Goal: Check status: Check status

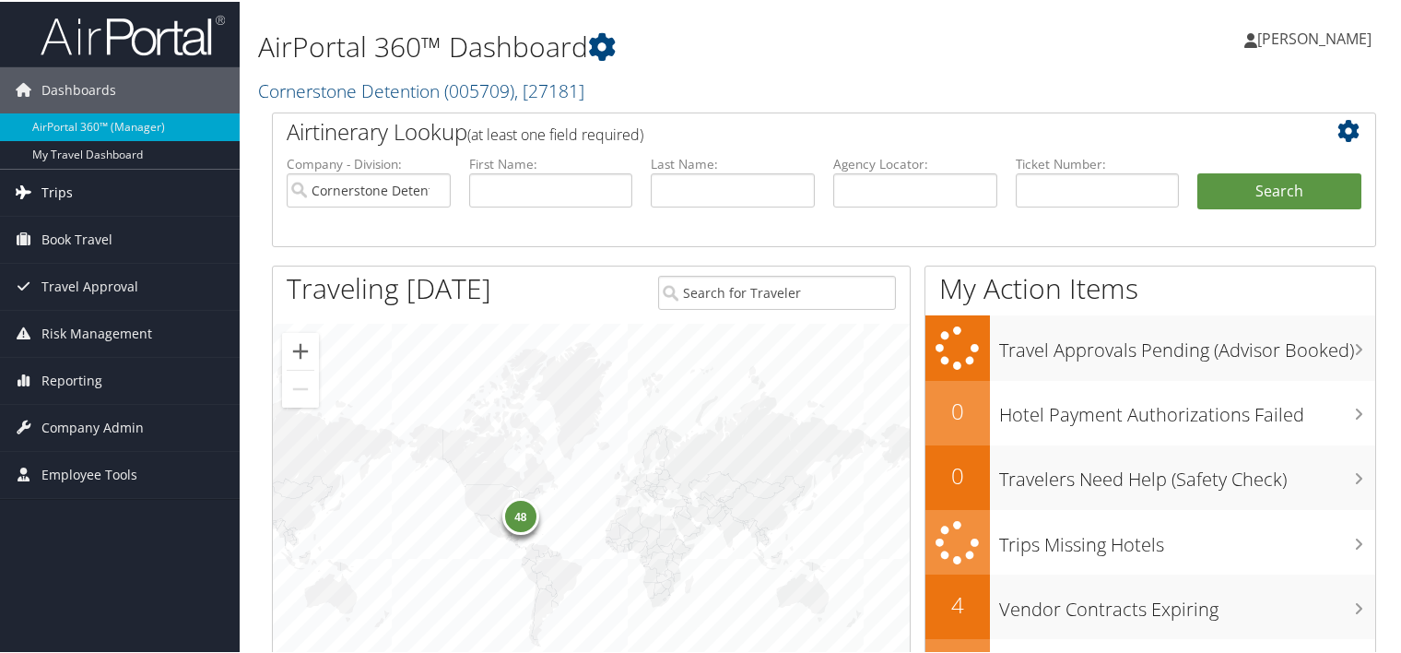
click at [56, 188] on span "Trips" at bounding box center [56, 191] width 31 height 46
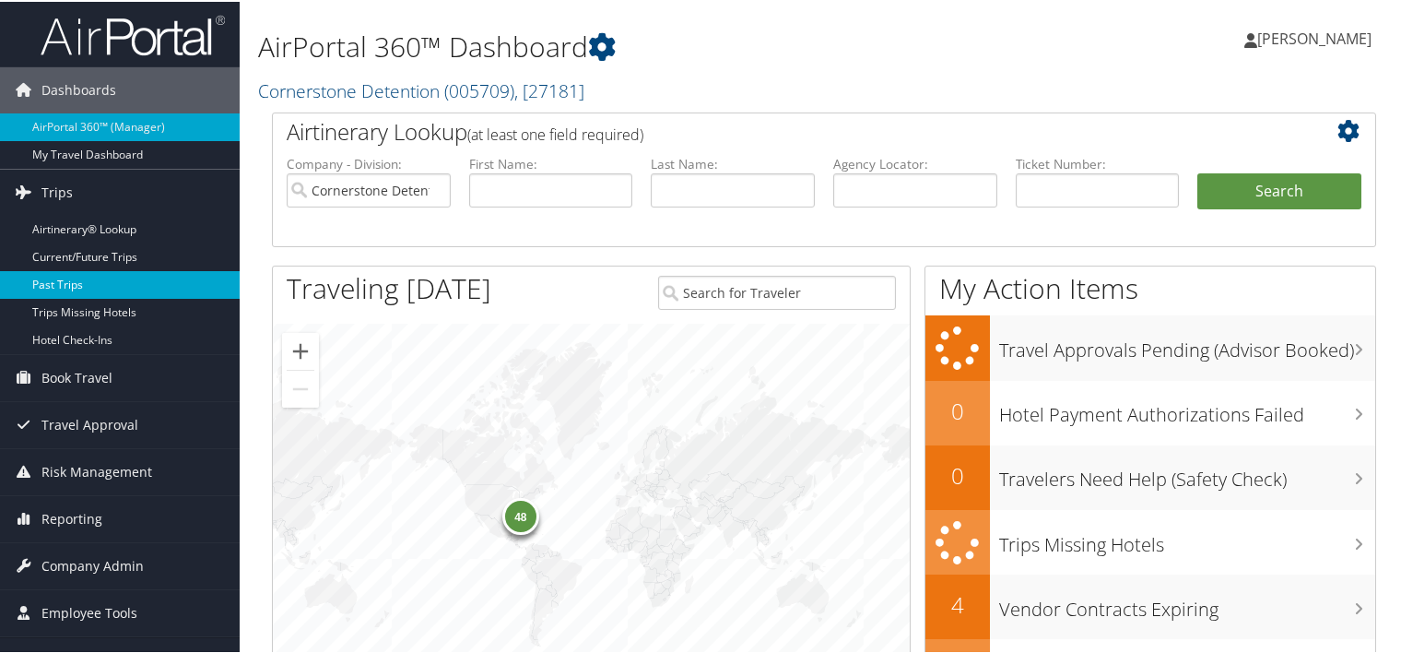
click at [85, 284] on link "Past Trips" at bounding box center [120, 283] width 240 height 28
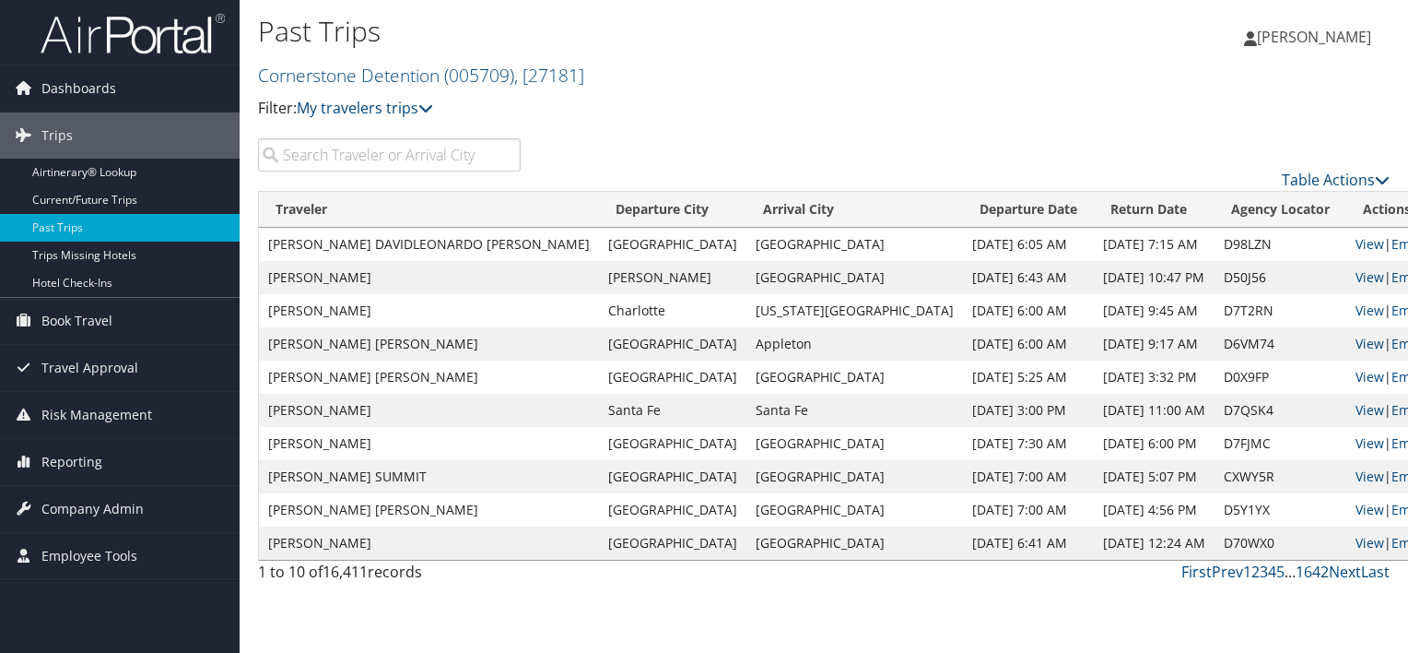
click at [371, 162] on input "search" at bounding box center [389, 154] width 263 height 33
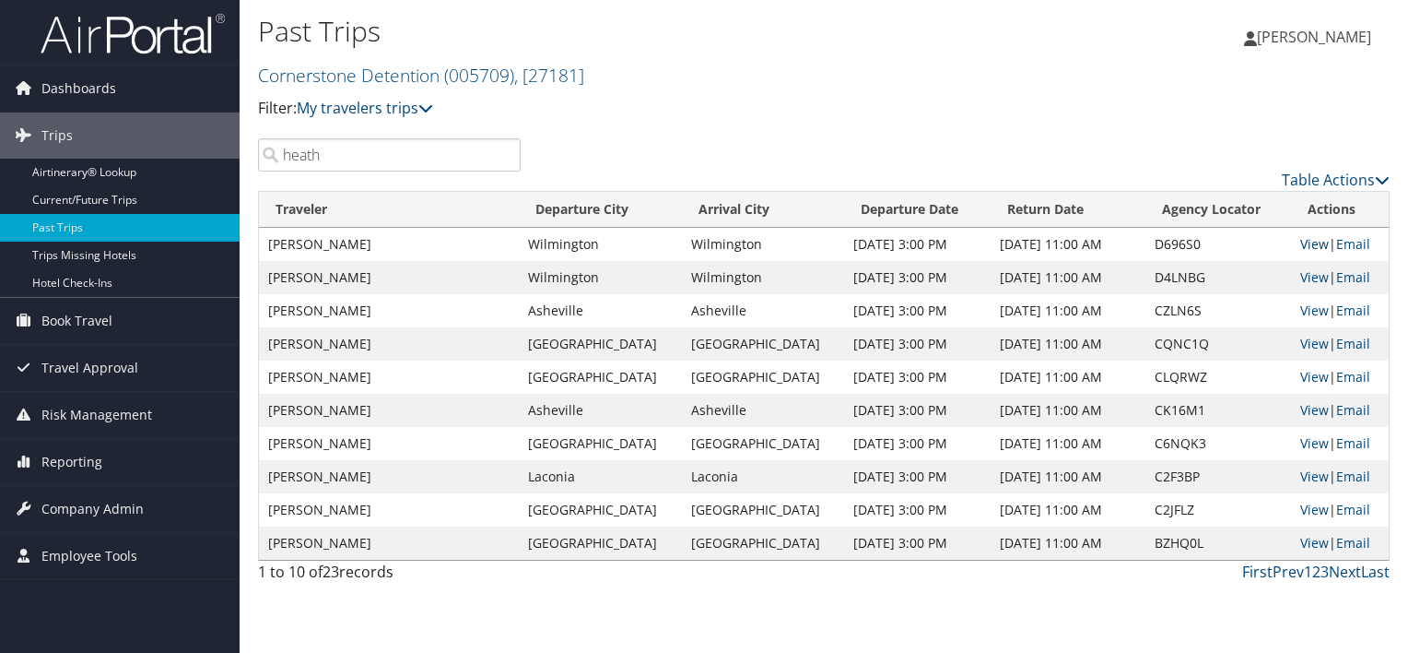
click at [1305, 243] on link "View" at bounding box center [1314, 244] width 29 height 18
click at [391, 156] on input "heath" at bounding box center [389, 154] width 263 height 33
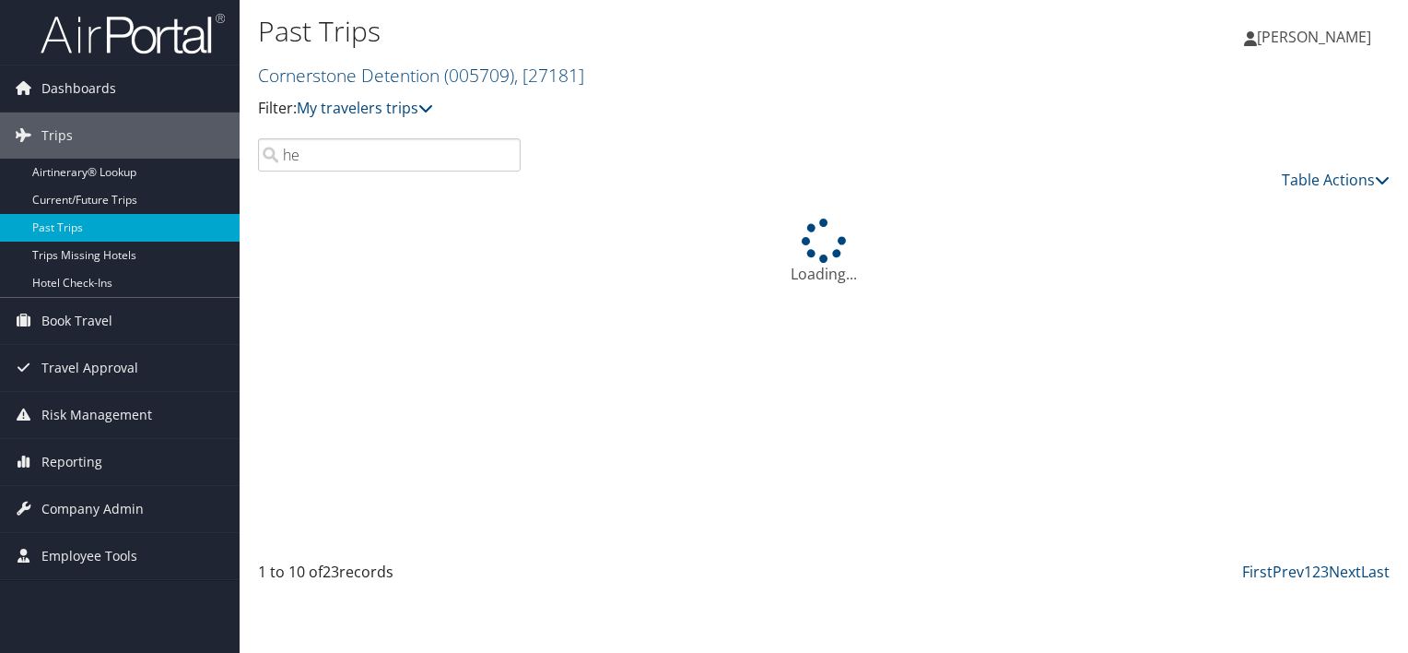
type input "h"
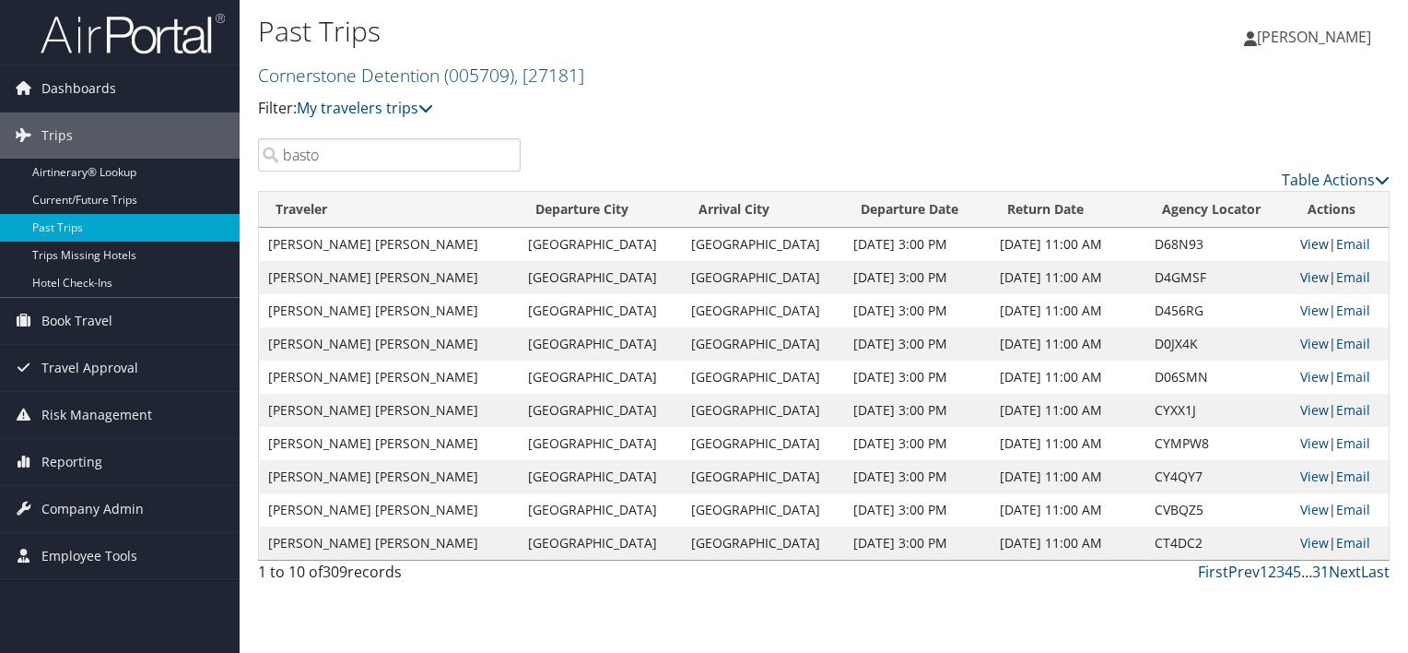
click at [1305, 242] on link "View" at bounding box center [1314, 244] width 29 height 18
click at [369, 162] on input "basto" at bounding box center [389, 154] width 263 height 33
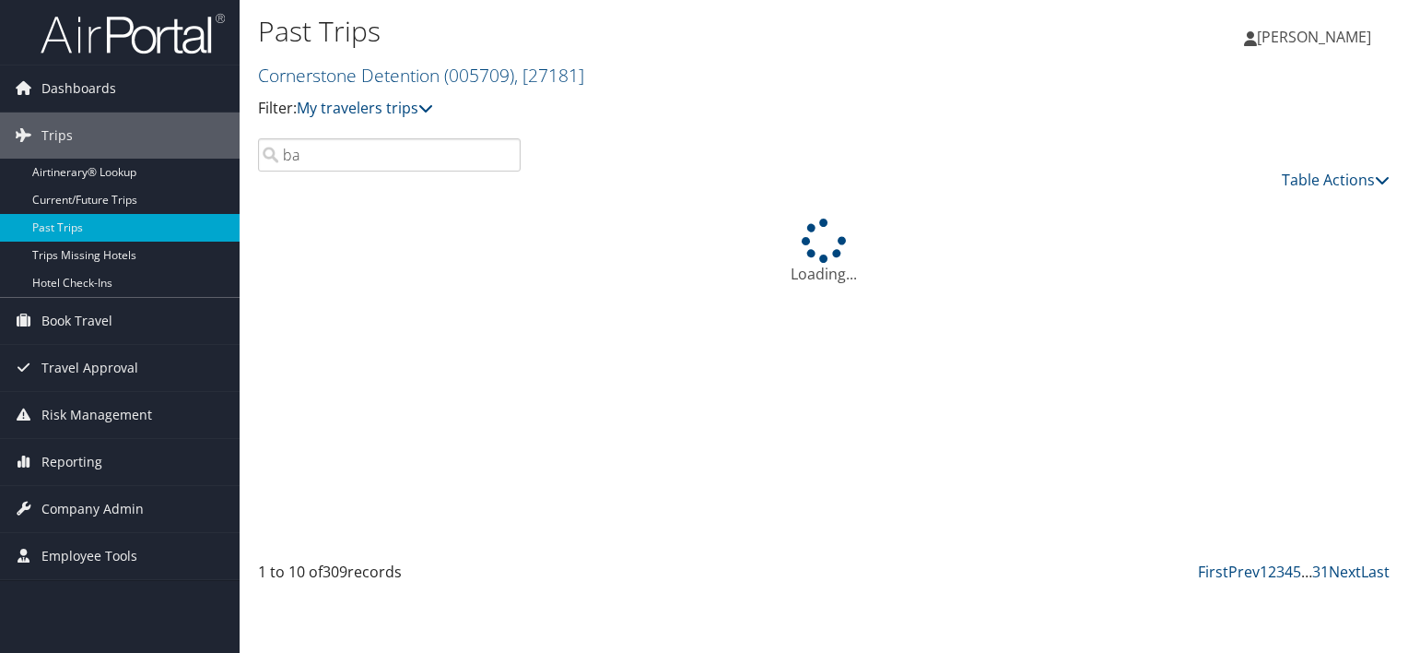
type input "b"
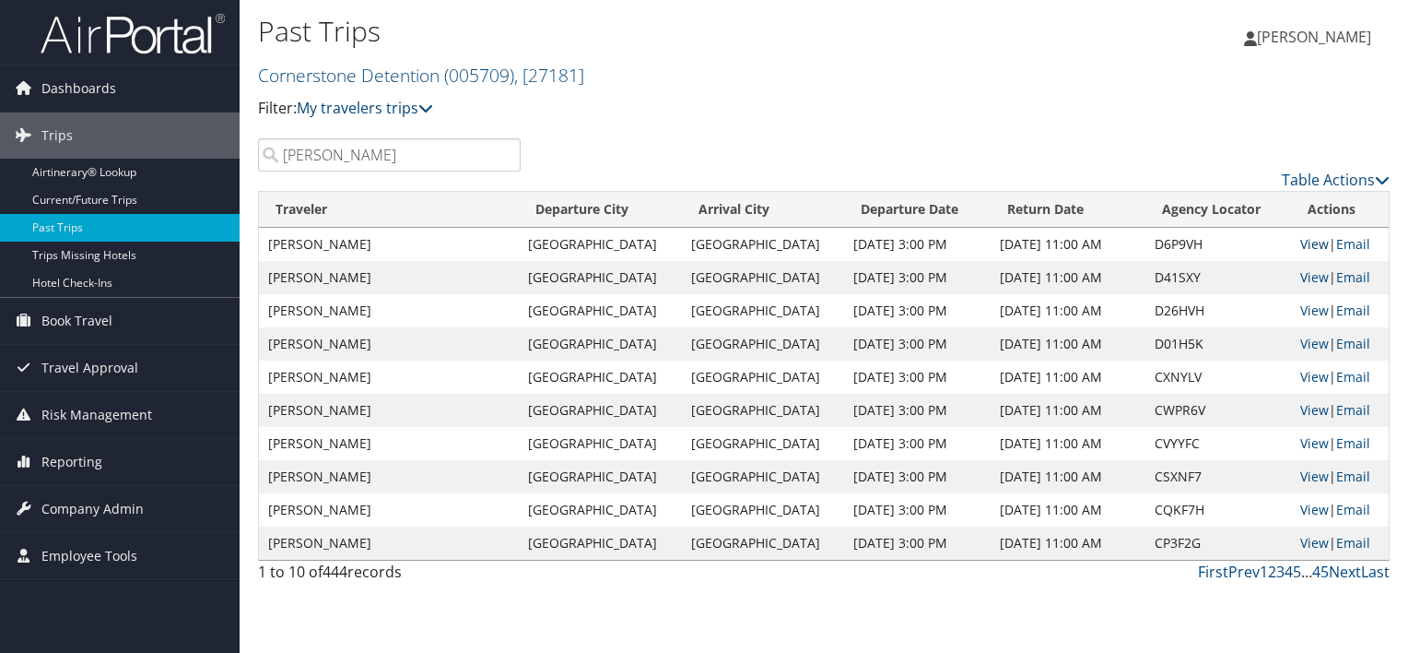
type input "renner"
click at [1305, 243] on link "View" at bounding box center [1314, 244] width 29 height 18
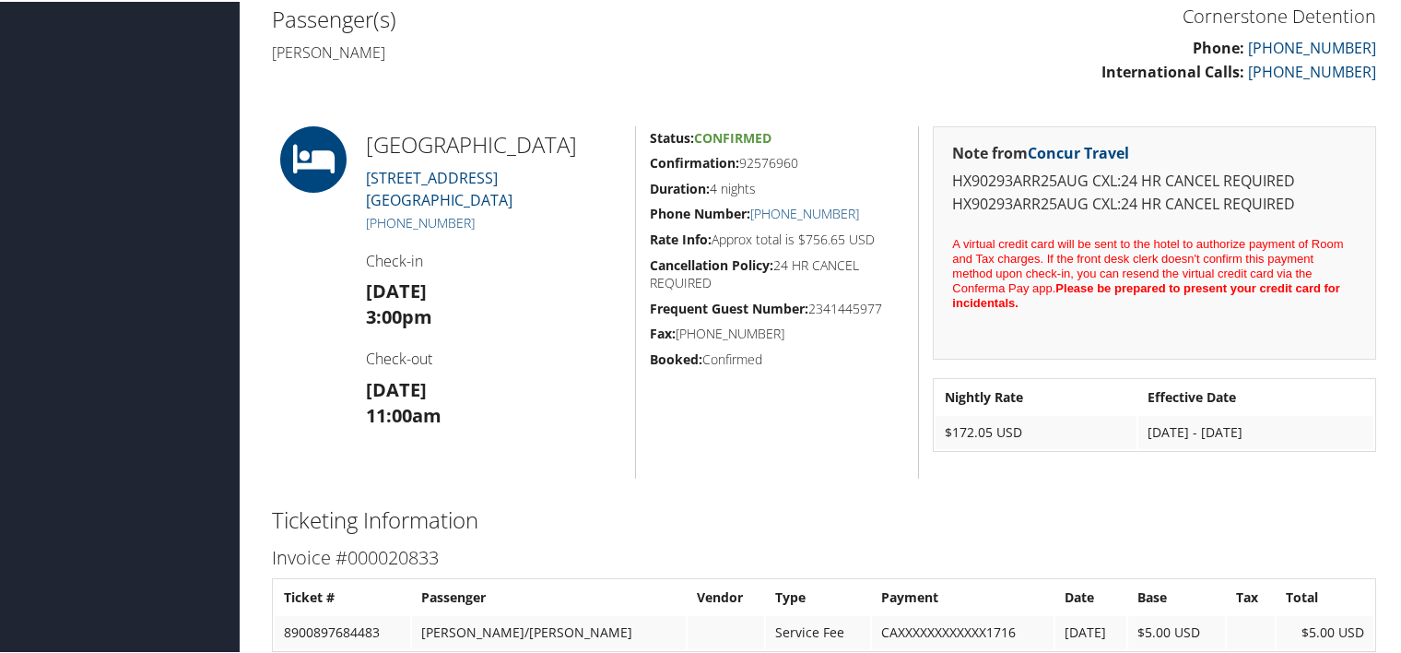
scroll to position [553, 0]
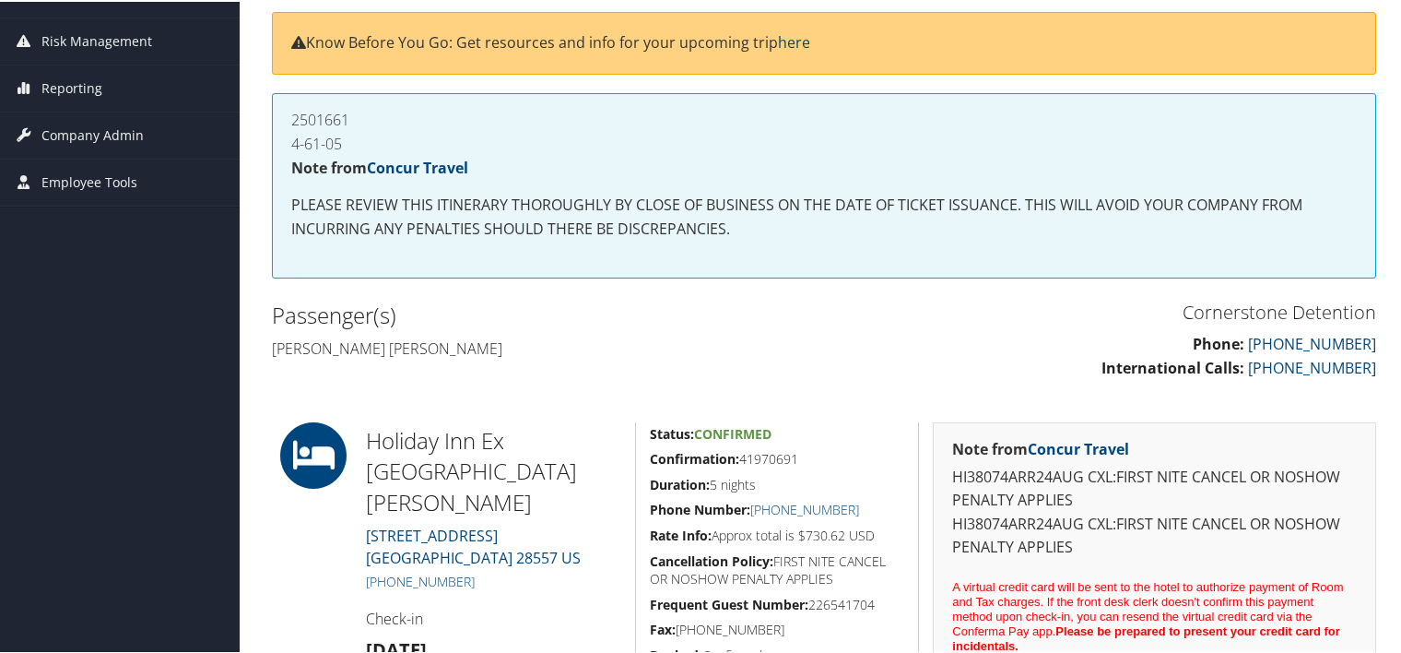
scroll to position [92, 0]
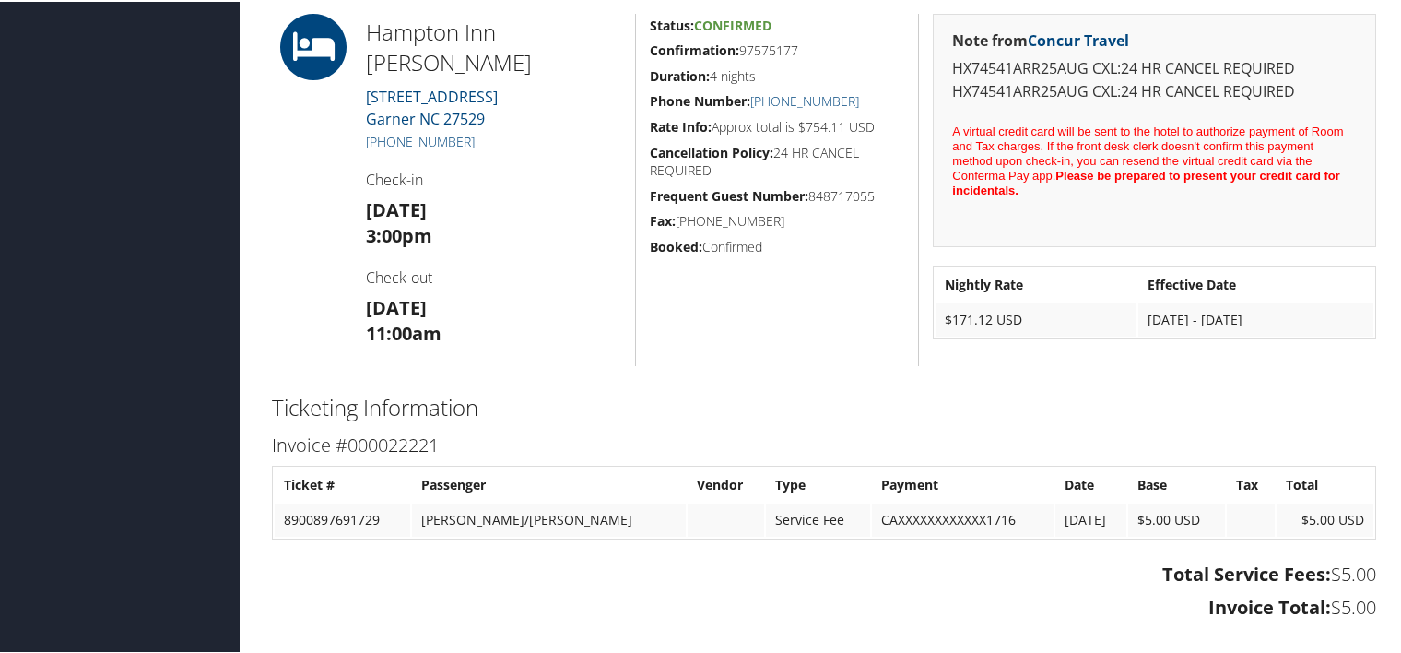
scroll to position [553, 0]
